Goal: Information Seeking & Learning: Learn about a topic

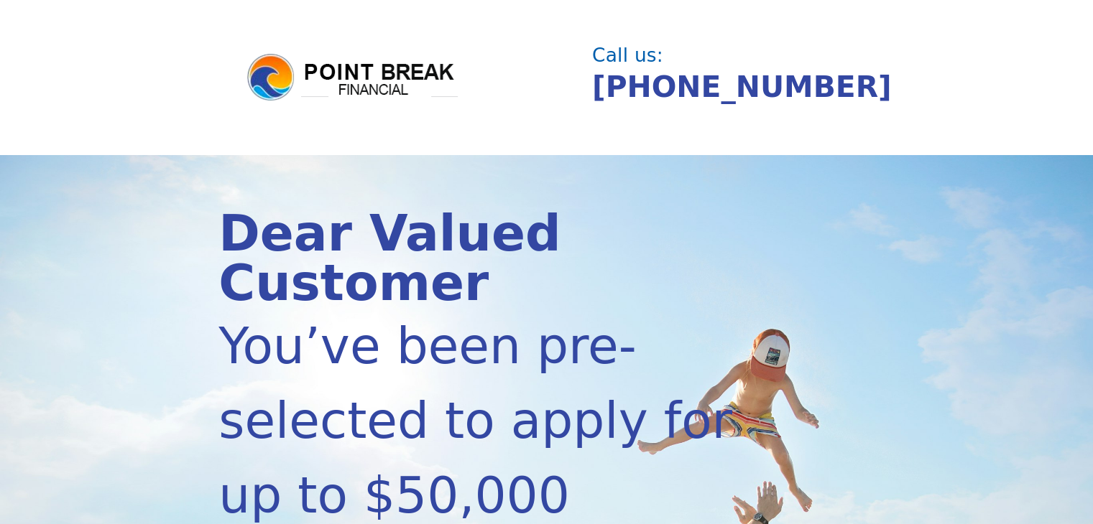
click at [808, 90] on div "[PHONE_NUMBER]" at bounding box center [728, 87] width 273 height 44
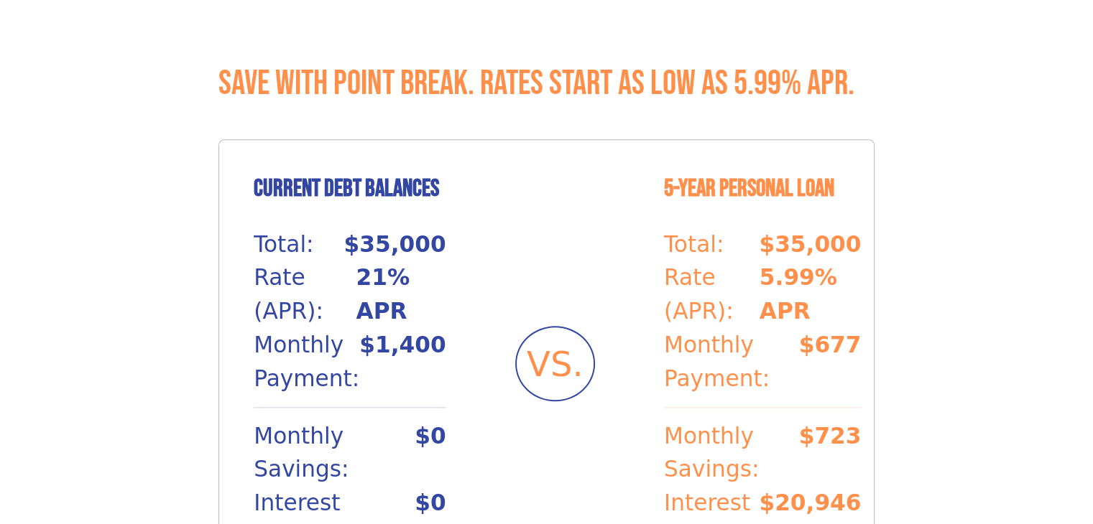
scroll to position [1351, 0]
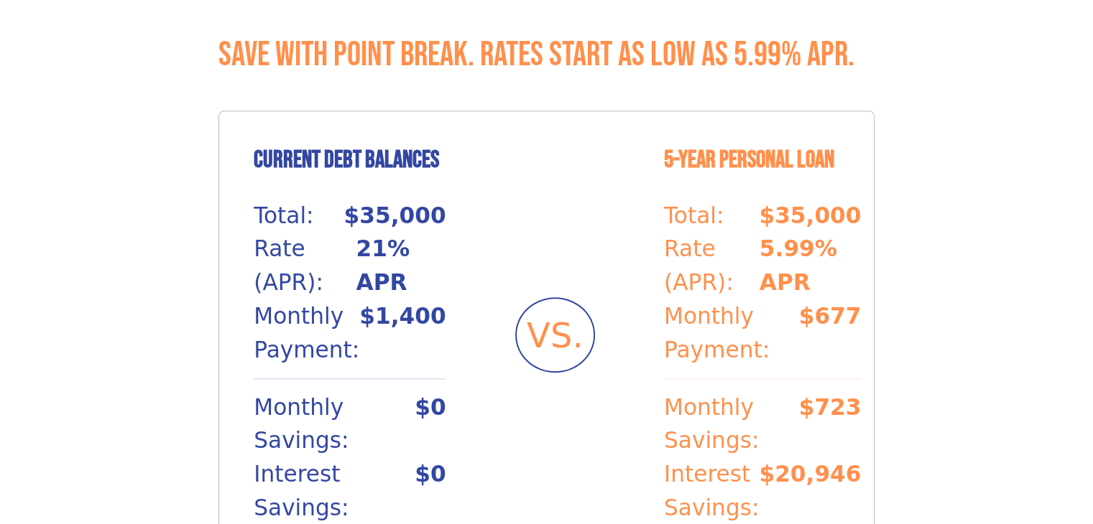
drag, startPoint x: 756, startPoint y: 147, endPoint x: 603, endPoint y: 137, distance: 153.3
click at [603, 137] on div "Current Debt Balances Total: $35,000 Rate (APR): 21% APR Monthly Payment: $1,40…" at bounding box center [546, 336] width 656 height 450
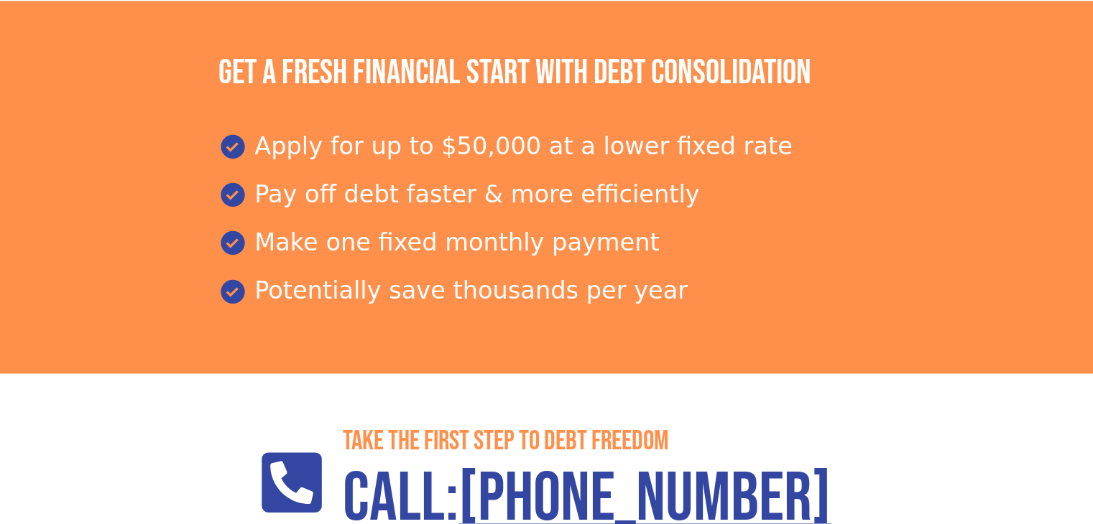
scroll to position [2486, 0]
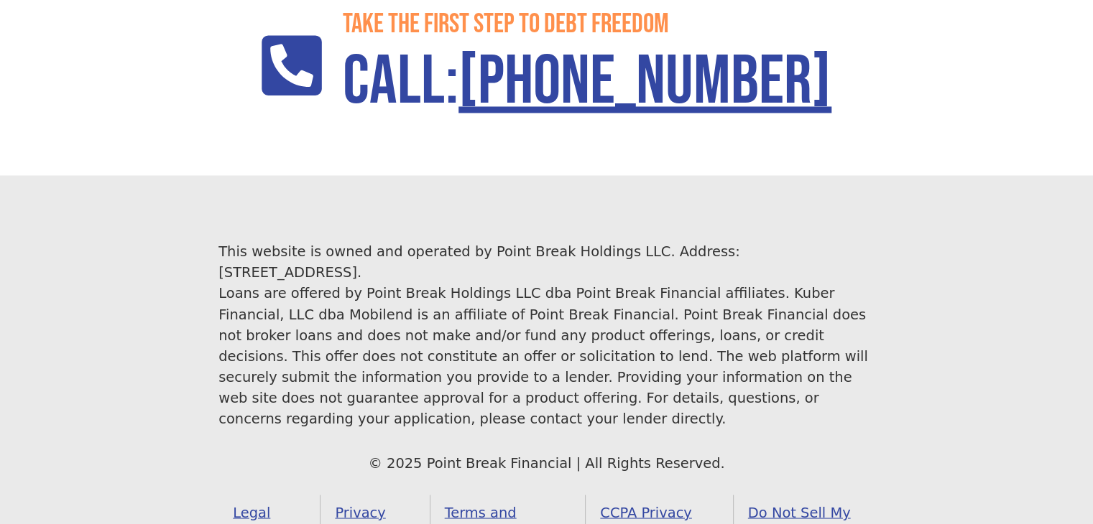
click at [268, 495] on link "Legal Notice" at bounding box center [269, 523] width 102 height 56
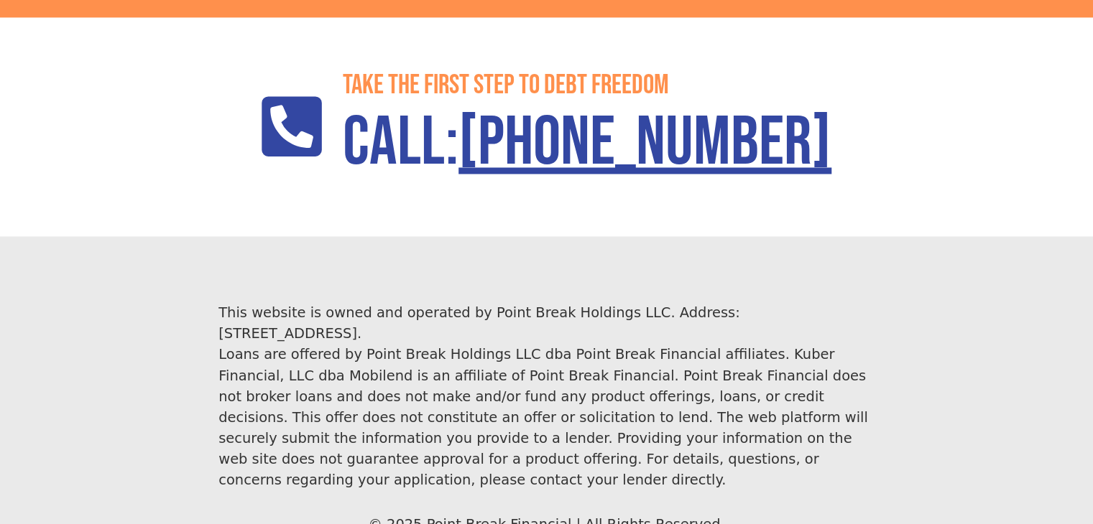
scroll to position [2486, 0]
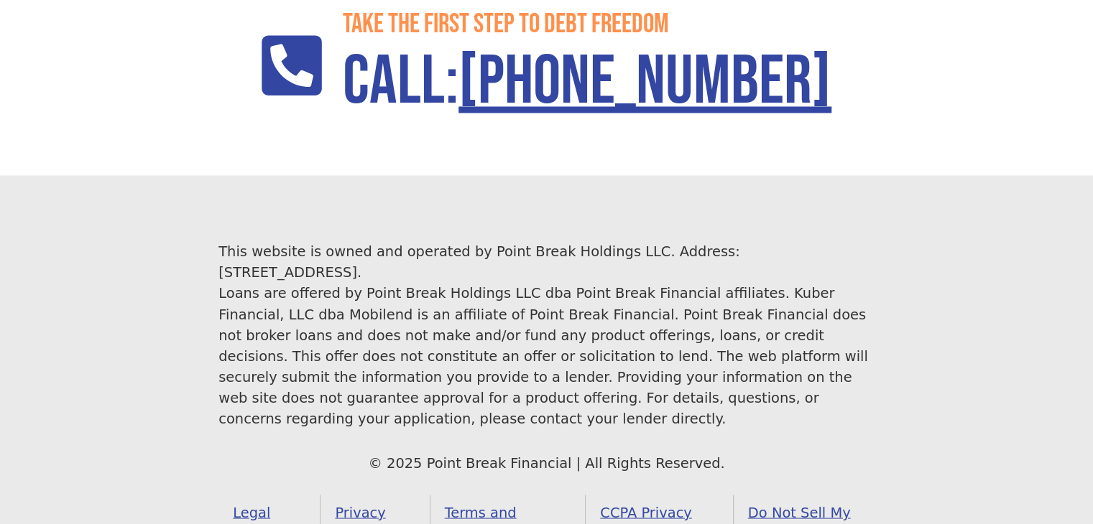
click at [292, 495] on link "Legal Notice" at bounding box center [269, 523] width 102 height 56
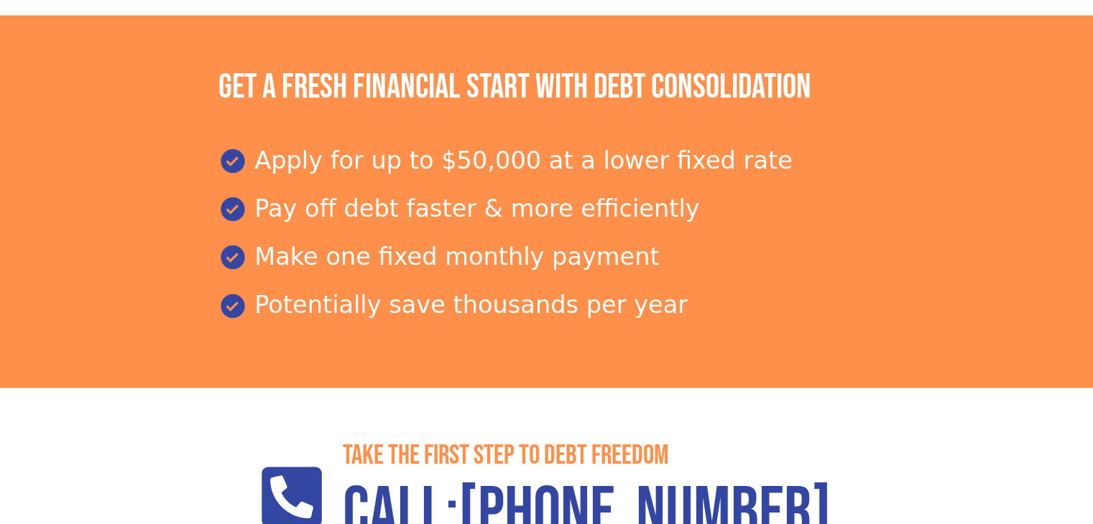
scroll to position [2486, 0]
